Goal: Information Seeking & Learning: Learn about a topic

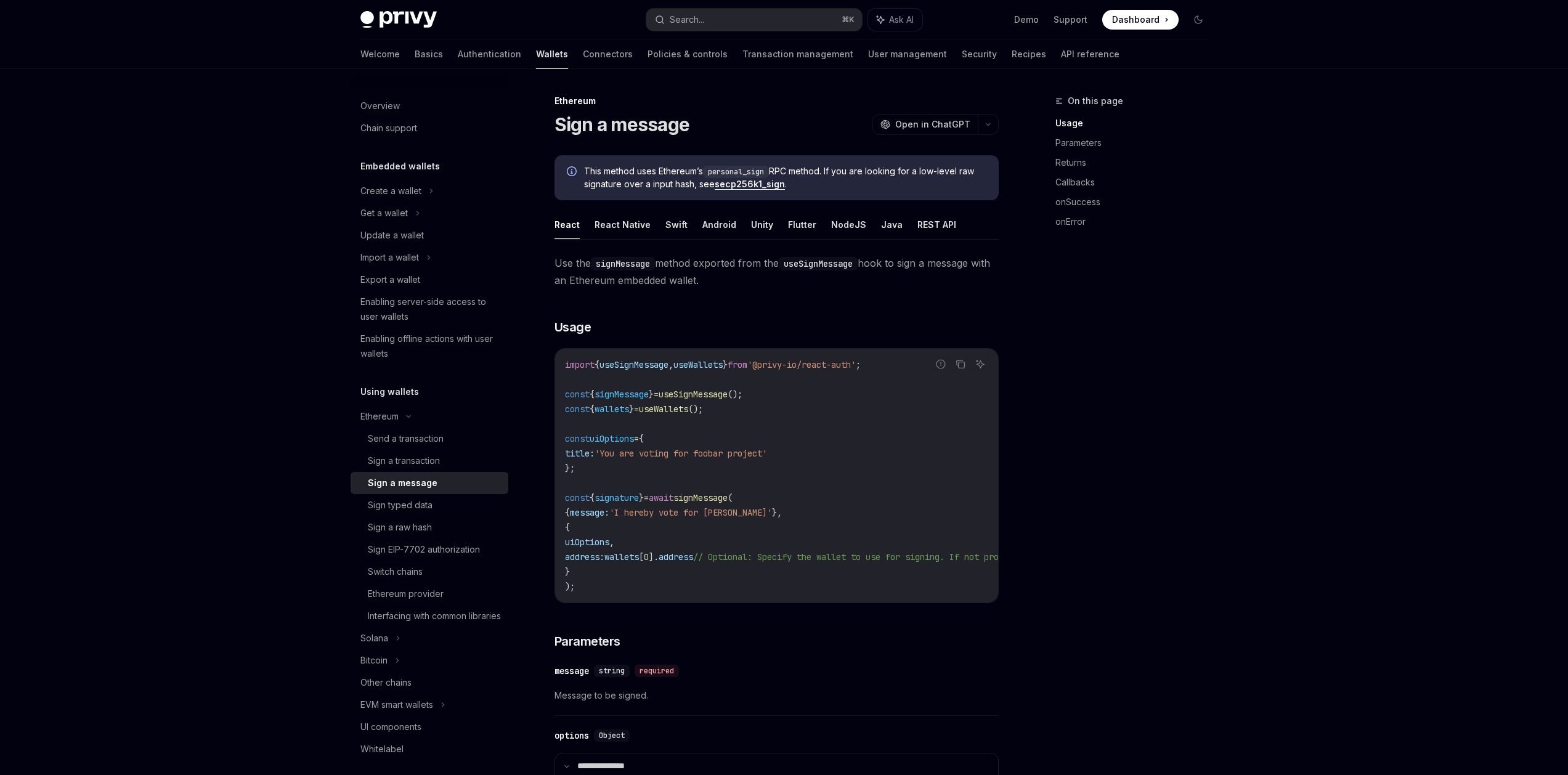
scroll to position [58, 0]
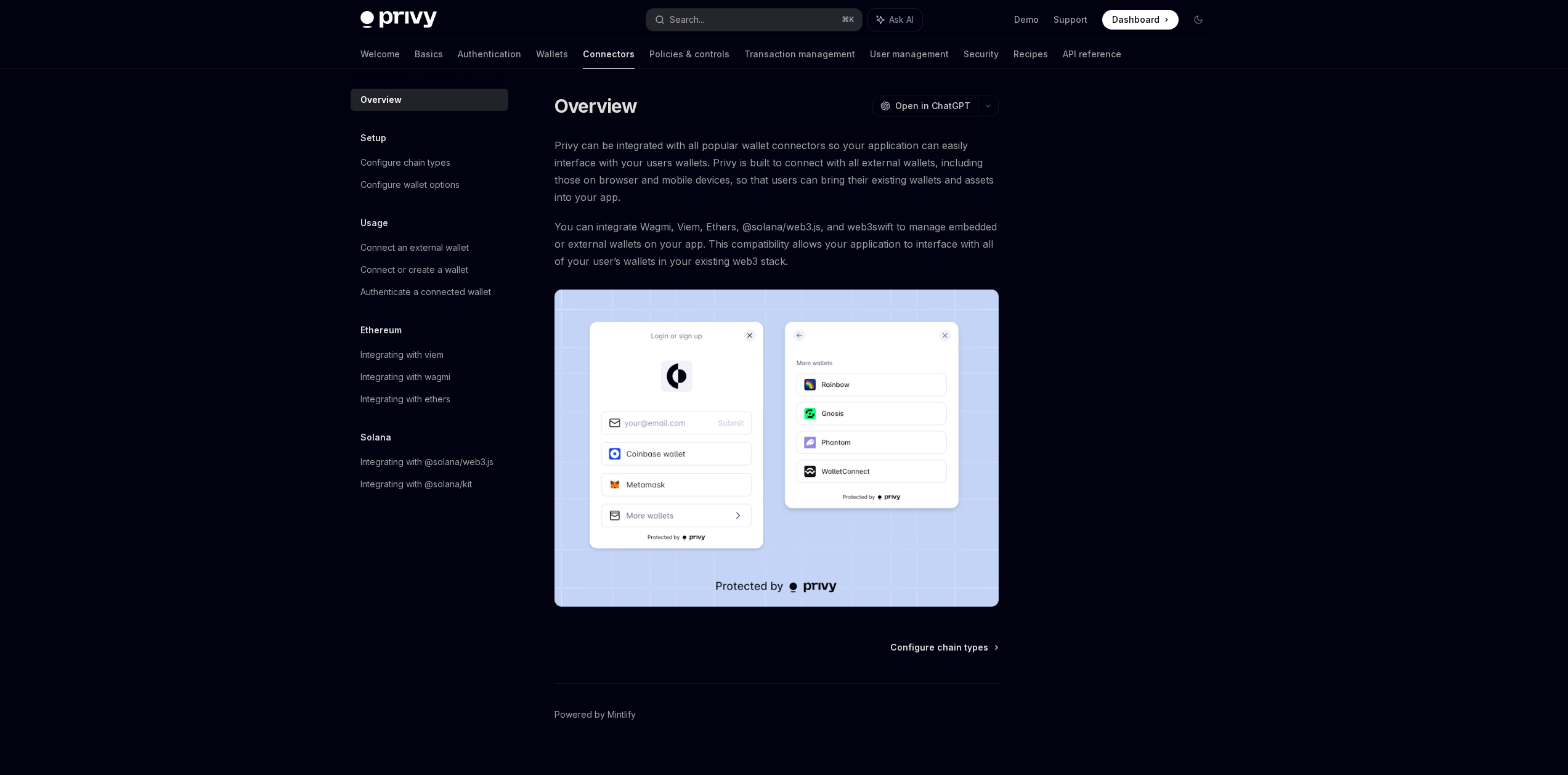
scroll to position [2, 0]
